Goal: Information Seeking & Learning: Learn about a topic

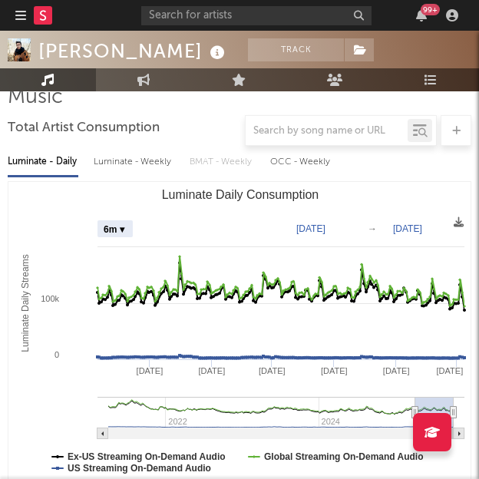
scroll to position [332, 0]
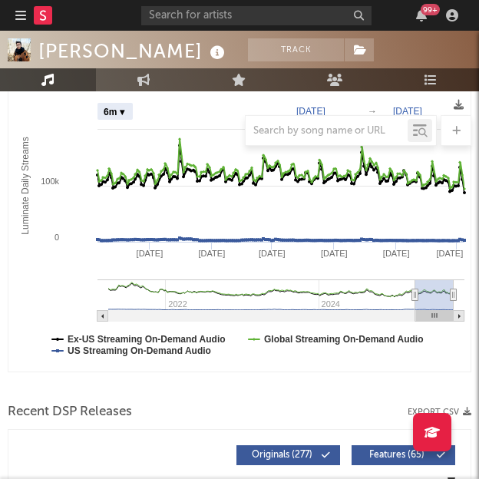
select select "Zoom"
type input "2025-01-21"
select select "Zoom"
type input "2022-11-26"
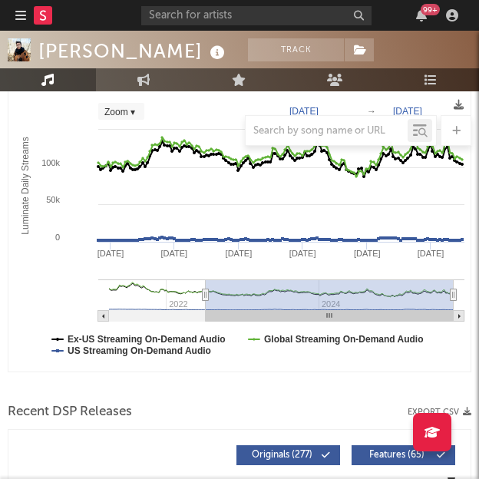
select select "Zoom"
type input "2021-12-20"
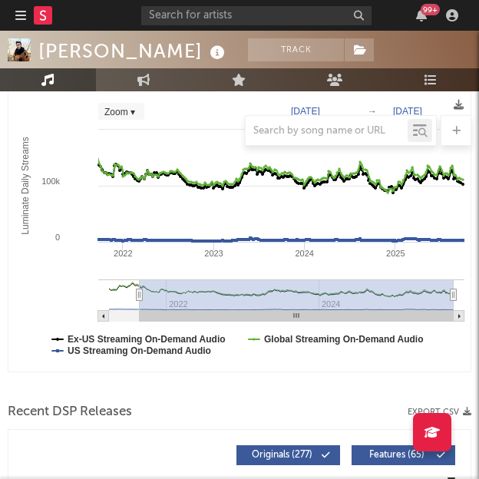
select select "Zoom"
type input "2021-08-24"
select select "Zoom"
type input "2021-08-28"
drag, startPoint x: 411, startPoint y: 297, endPoint x: 146, endPoint y: 299, distance: 265.3
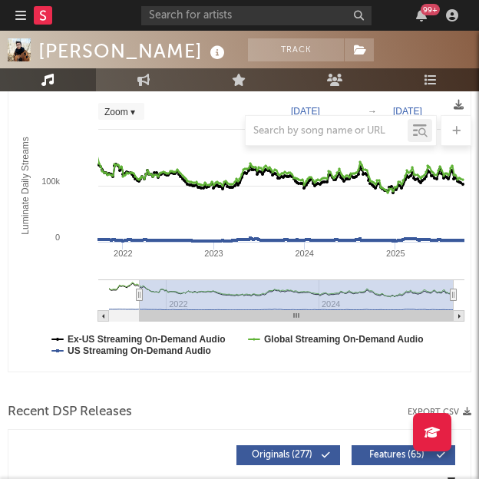
click at [143, 299] on icon "Luminate Daily Consumption" at bounding box center [140, 295] width 6 height 12
select select "Zoom"
type input "2021-09-23"
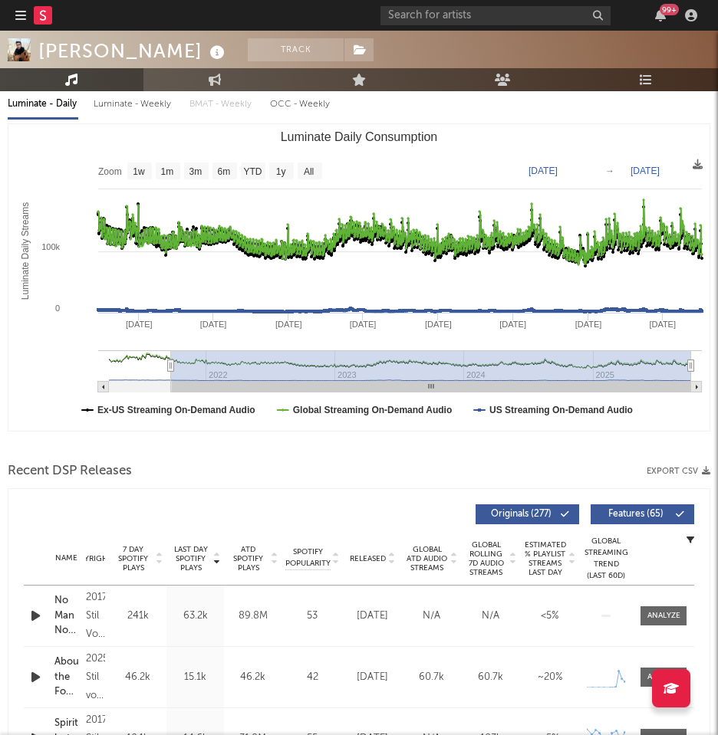
scroll to position [0, 0]
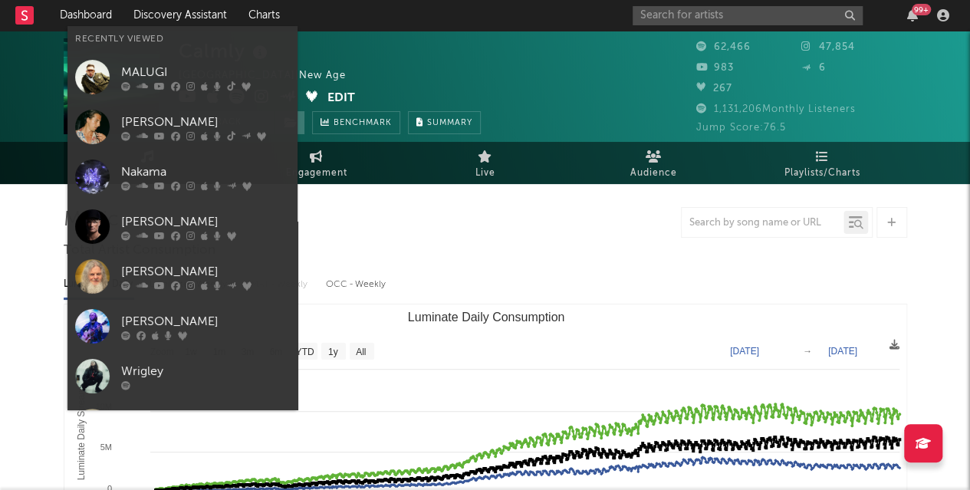
select select "Zoom"
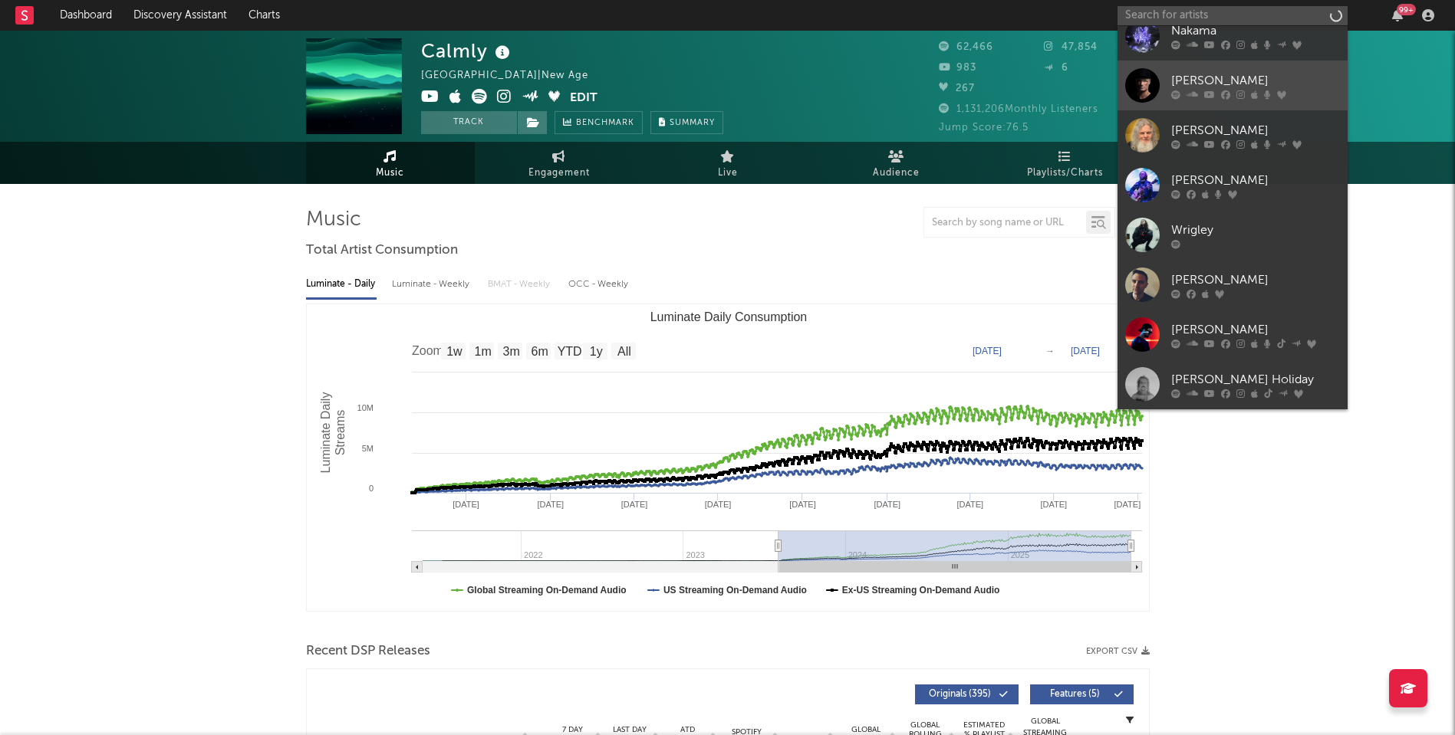
scroll to position [140, 0]
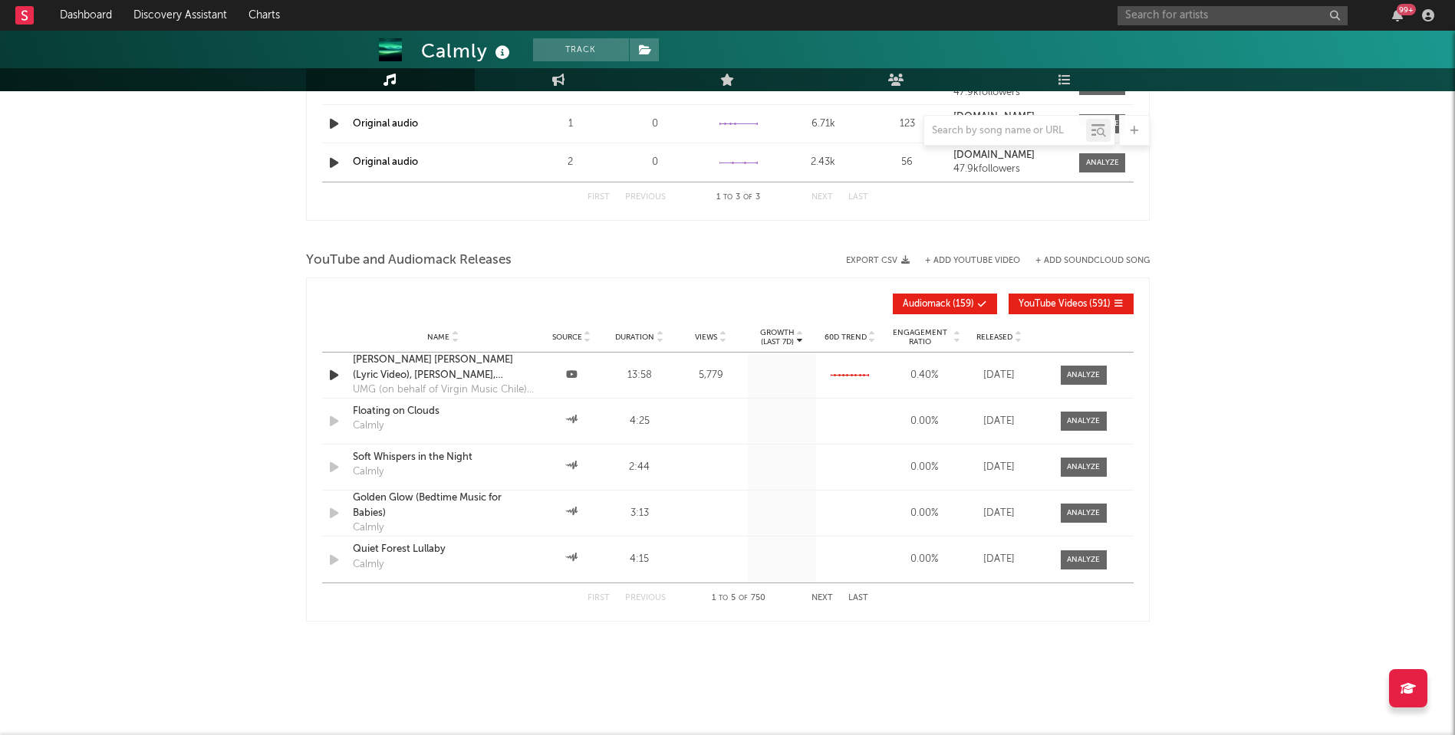
scroll to position [1165, 0]
